Goal: Task Accomplishment & Management: Manage account settings

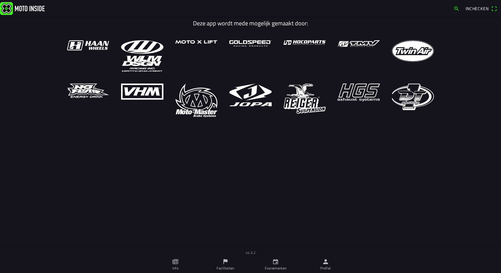
click at [325, 262] on icon "person" at bounding box center [325, 261] width 5 height 5
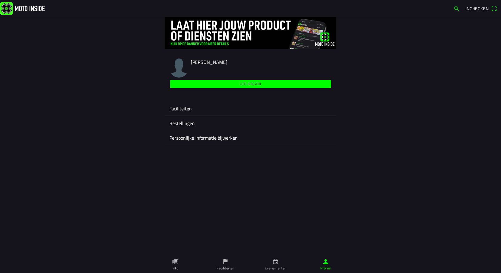
click at [198, 108] on ion-label "Faciliteiten" at bounding box center [250, 108] width 162 height 7
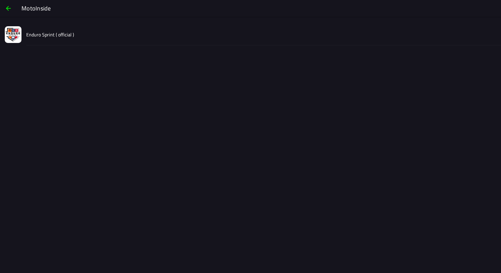
click at [0, 0] on slot "Enduro Sprint ( official )" at bounding box center [0, 0] width 0 height 0
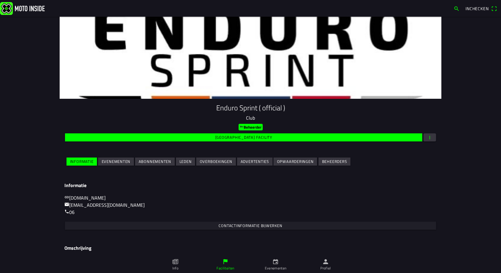
click at [0, 0] on slot "Evenementen" at bounding box center [0, 0] width 0 height 0
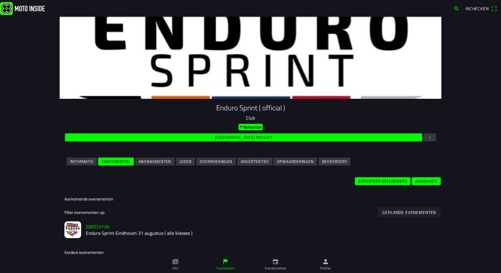
click at [0, 0] on slot "Exporteer deelnemers" at bounding box center [0, 0] width 0 height 0
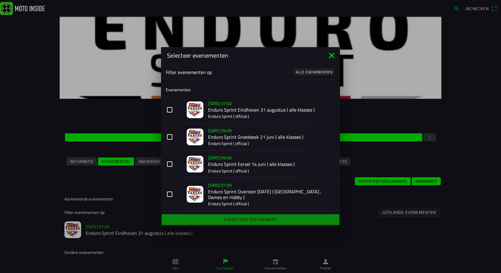
click at [169, 110] on button "[DATE] 07:00 Enduro Sprint Eindhoven [DATE] ( alle klasses ) Enduro Sprint ( of…" at bounding box center [250, 109] width 179 height 27
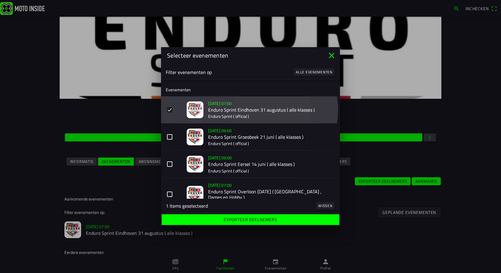
click at [170, 136] on button "[DATE] 09:00 Enduro Sprint Groesbeek [DATE] ( alle klasses ) Enduro Sprint ( of…" at bounding box center [250, 136] width 179 height 27
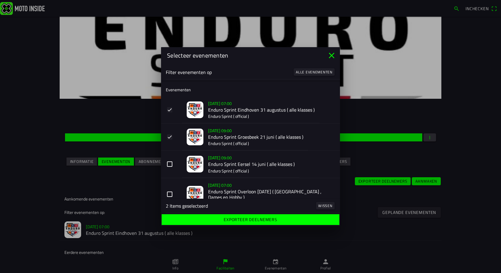
click at [171, 163] on button "[DATE] 09:00 Enduro Sprint Eersel [DATE] ( alle klasses ) Enduro Sprint ( offic…" at bounding box center [250, 164] width 179 height 27
click at [170, 194] on button "[DATE] 07:00 Enduro Sprint Overloon [DATE] ( [GEOGRAPHIC_DATA] , Dames en Hobby…" at bounding box center [250, 194] width 179 height 33
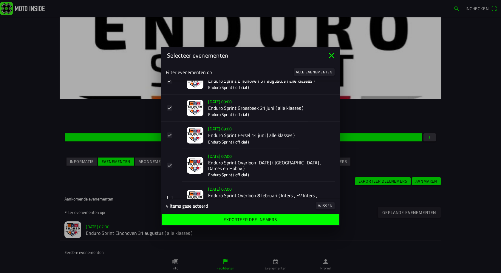
scroll to position [47, 0]
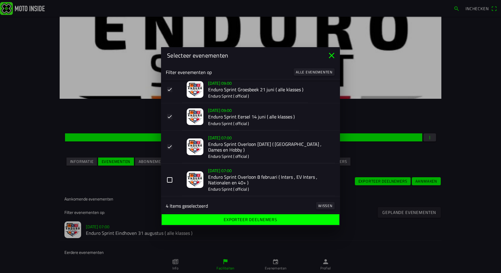
click at [172, 180] on button "[DATE] 07:00 Enduro Sprint Overloon [DATE] ( Inters , EV Inters , Nationalen en…" at bounding box center [250, 179] width 179 height 33
click at [287, 216] on span "Exporteer deelnemers" at bounding box center [250, 219] width 168 height 11
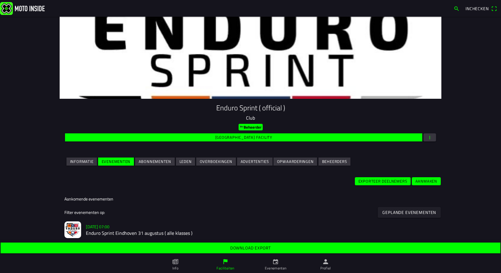
click at [0, 0] on slot "[DATE] 07:00" at bounding box center [0, 0] width 0 height 0
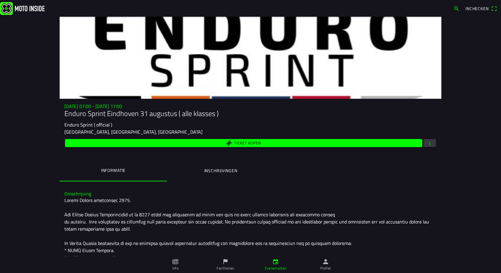
click at [428, 143] on span "button" at bounding box center [429, 143] width 5 height 8
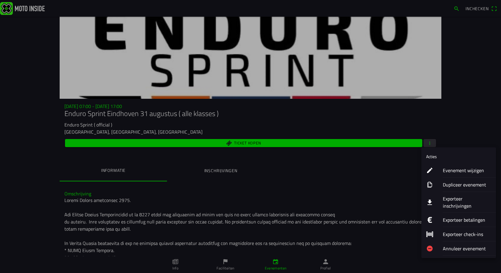
click at [452, 198] on ion-label "Exporteer inschrijvingen" at bounding box center [467, 202] width 48 height 14
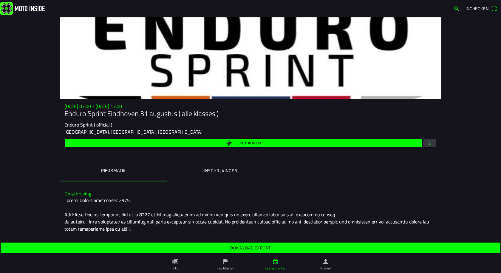
click at [428, 141] on span "button" at bounding box center [429, 143] width 5 height 8
click at [264, 247] on ion-backdrop at bounding box center [250, 136] width 501 height 273
click at [0, 0] on slot "Download export" at bounding box center [0, 0] width 0 height 0
click at [427, 141] on span "button" at bounding box center [429, 143] width 5 height 8
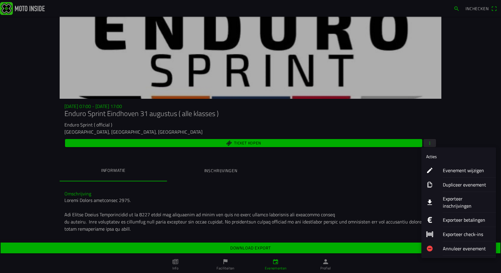
click at [451, 216] on ion-label "Exporteer betalingen" at bounding box center [467, 219] width 48 height 7
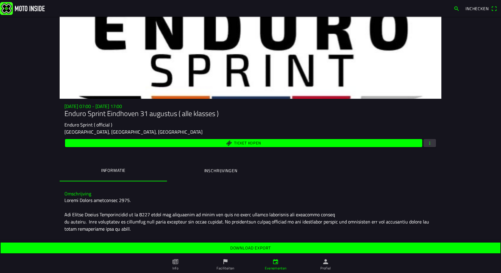
click at [0, 0] on slot "Download export" at bounding box center [0, 0] width 0 height 0
click at [324, 265] on ion-label "Profiel" at bounding box center [325, 267] width 11 height 5
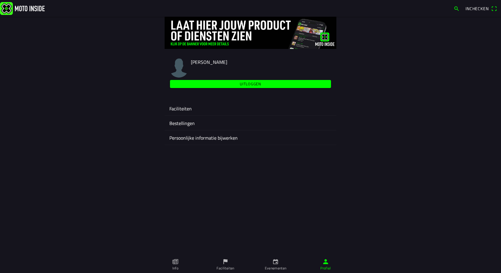
click at [181, 107] on ion-label "Faciliteiten" at bounding box center [250, 108] width 162 height 7
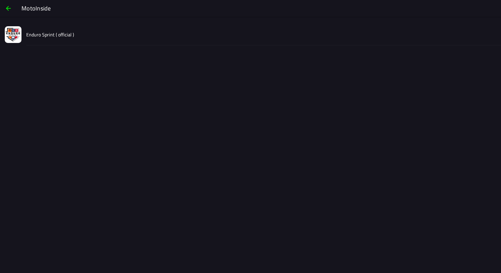
click at [0, 0] on slot "Enduro Sprint ( official )" at bounding box center [0, 0] width 0 height 0
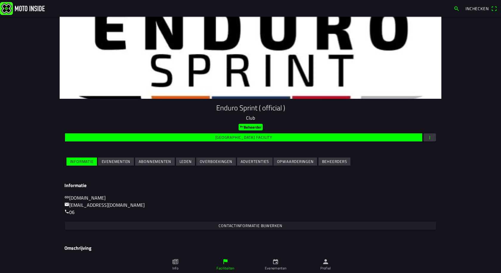
click at [0, 0] on slot "Evenementen" at bounding box center [0, 0] width 0 height 0
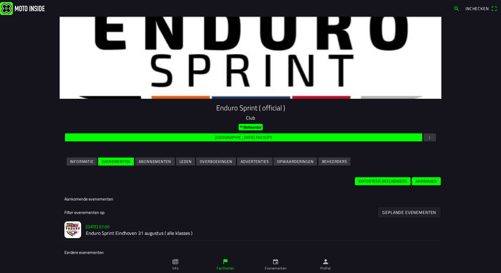
click at [0, 0] on slot "Exporteer deelnemers" at bounding box center [0, 0] width 0 height 0
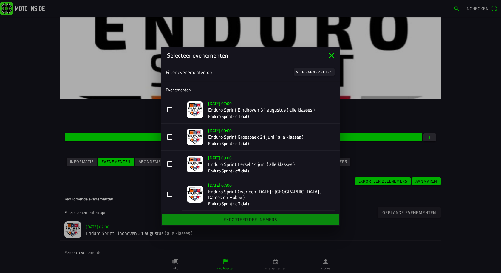
click at [0, 0] on slot "Alle evenementen" at bounding box center [0, 0] width 0 height 0
click at [168, 109] on ion-backdrop at bounding box center [250, 136] width 501 height 273
click at [169, 110] on button "[DATE] 07:00 Enduro Sprint Eindhoven [DATE] ( alle klasses ) Enduro Sprint ( of…" at bounding box center [250, 109] width 179 height 27
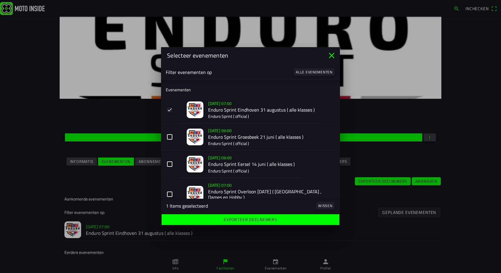
click at [172, 137] on button "[DATE] 09:00 Enduro Sprint Groesbeek [DATE] ( alle klasses ) Enduro Sprint ( of…" at bounding box center [250, 136] width 179 height 27
click at [171, 164] on button "[DATE] 09:00 Enduro Sprint Eersel [DATE] ( alle klasses ) Enduro Sprint ( offic…" at bounding box center [250, 164] width 179 height 27
click at [169, 199] on ion-footer "3 Items geselecteerd Wissen Exporteer deelnemers" at bounding box center [250, 212] width 179 height 27
click at [171, 195] on button "[DATE] 07:00 Enduro Sprint Overloon [DATE] ( [GEOGRAPHIC_DATA] , Dames en Hobby…" at bounding box center [250, 194] width 179 height 33
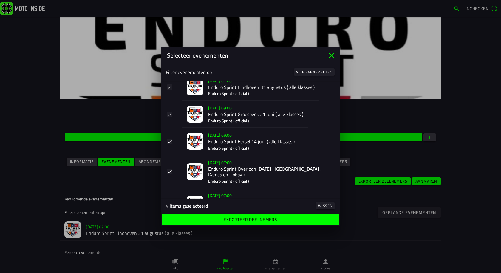
scroll to position [47, 0]
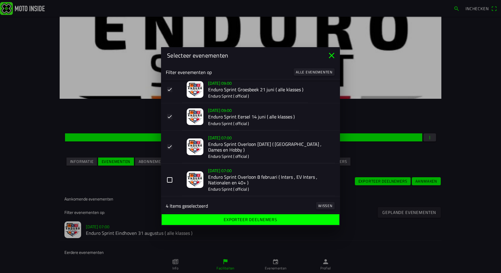
click at [171, 180] on button "[DATE] 07:00 Enduro Sprint Overloon [DATE] ( Inters , EV Inters , Nationalen en…" at bounding box center [250, 179] width 179 height 33
click at [214, 221] on span "Exporteer deelnemers" at bounding box center [250, 219] width 168 height 11
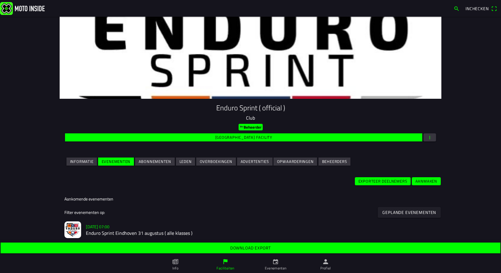
click at [253, 244] on span "Download export" at bounding box center [250, 247] width 491 height 11
